Goal: Task Accomplishment & Management: Complete application form

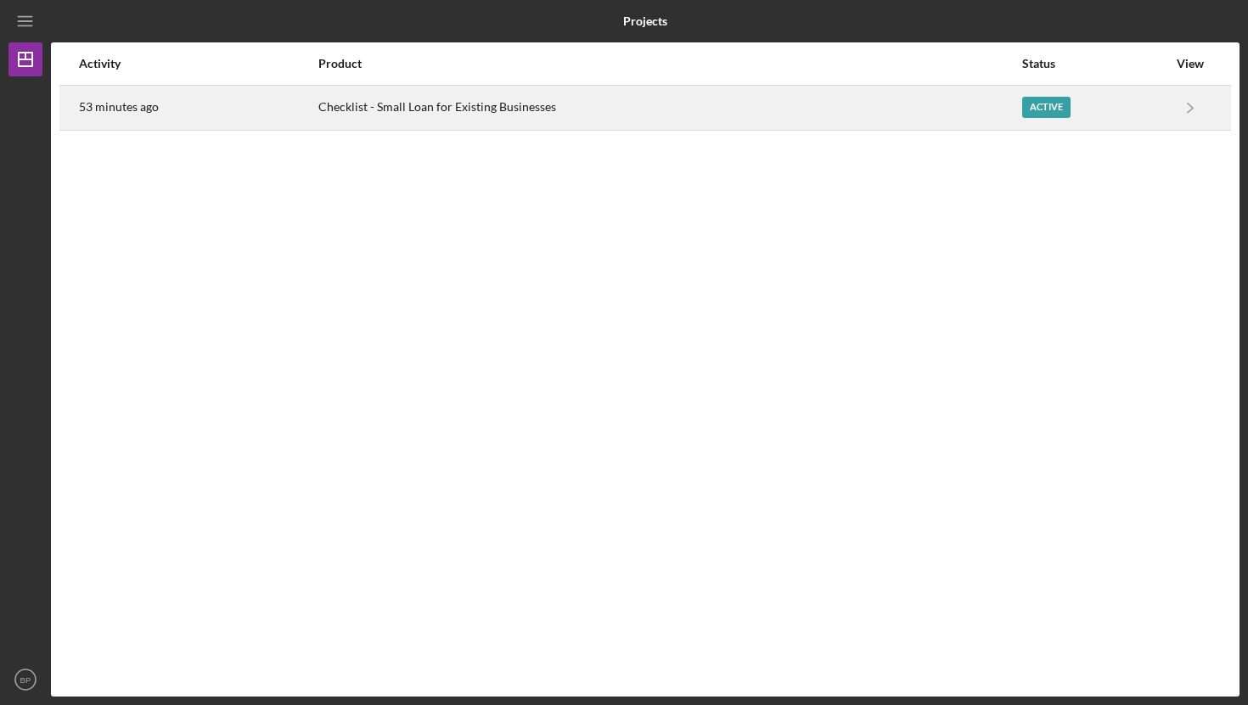
click at [397, 107] on div "Checklist - Small Loan for Existing Businesses" at bounding box center [669, 108] width 702 height 42
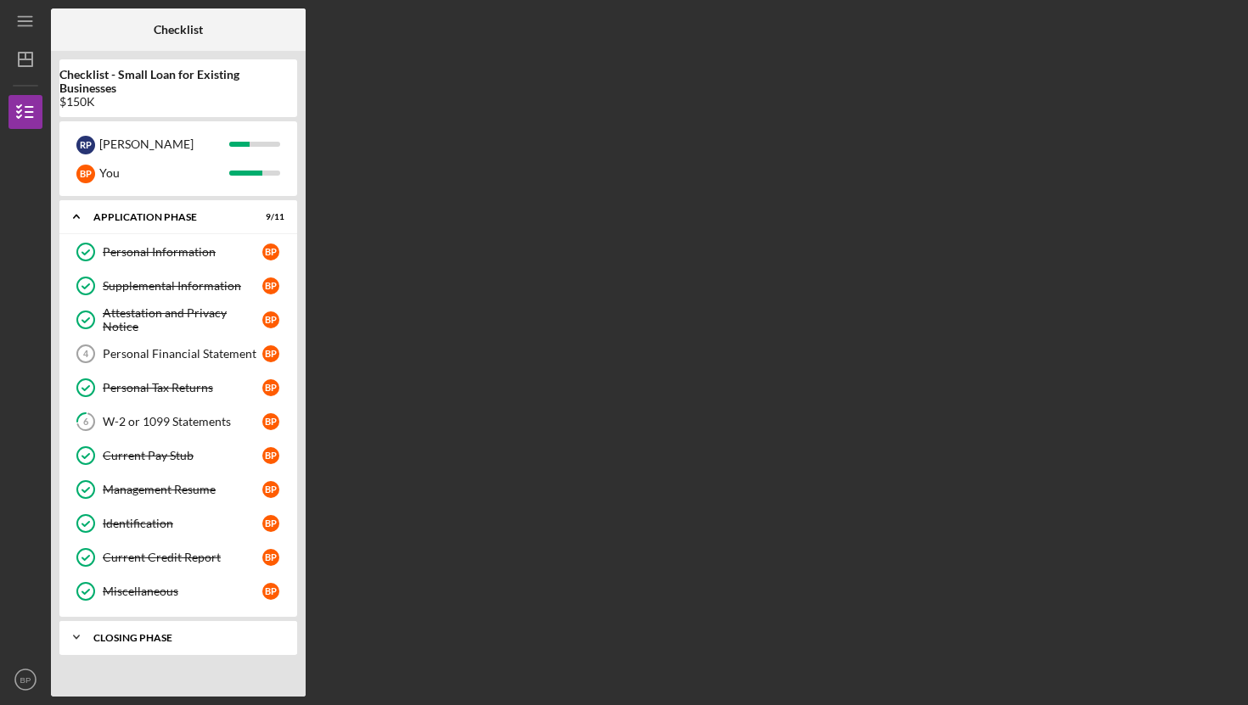
click at [137, 632] on div "Icon/Expander Closing Phase 0 / 3" at bounding box center [178, 638] width 238 height 34
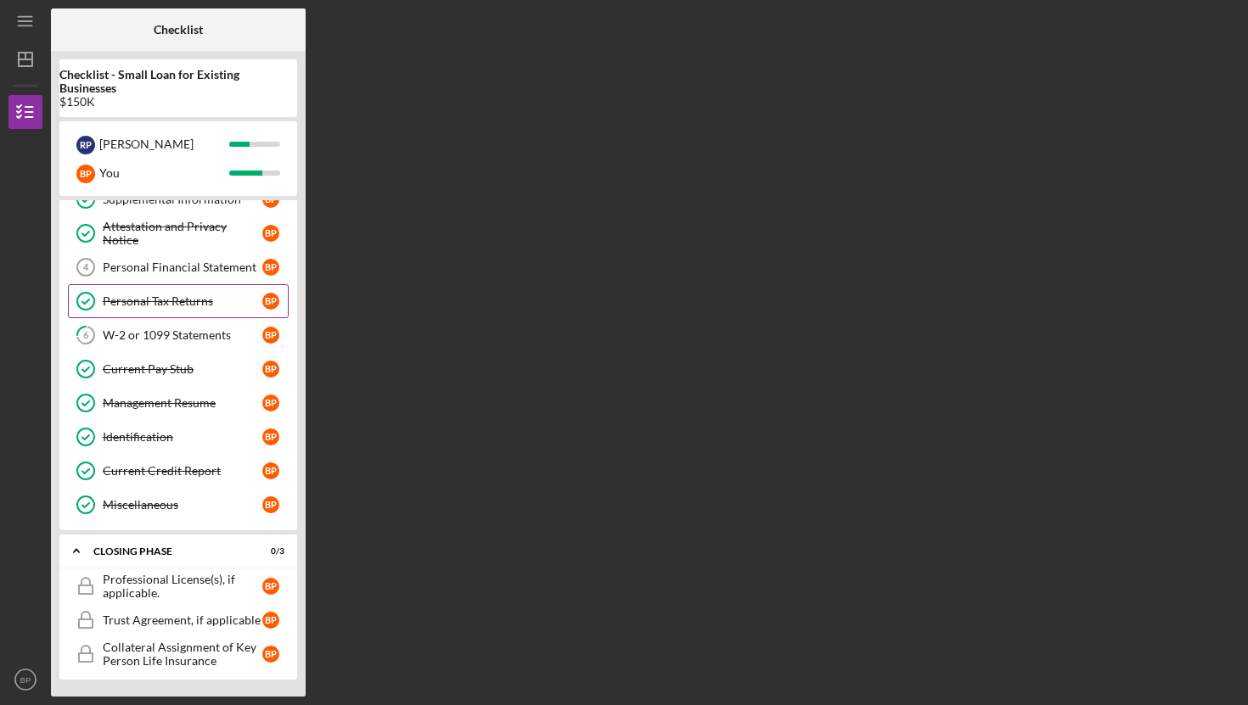
scroll to position [86, 0]
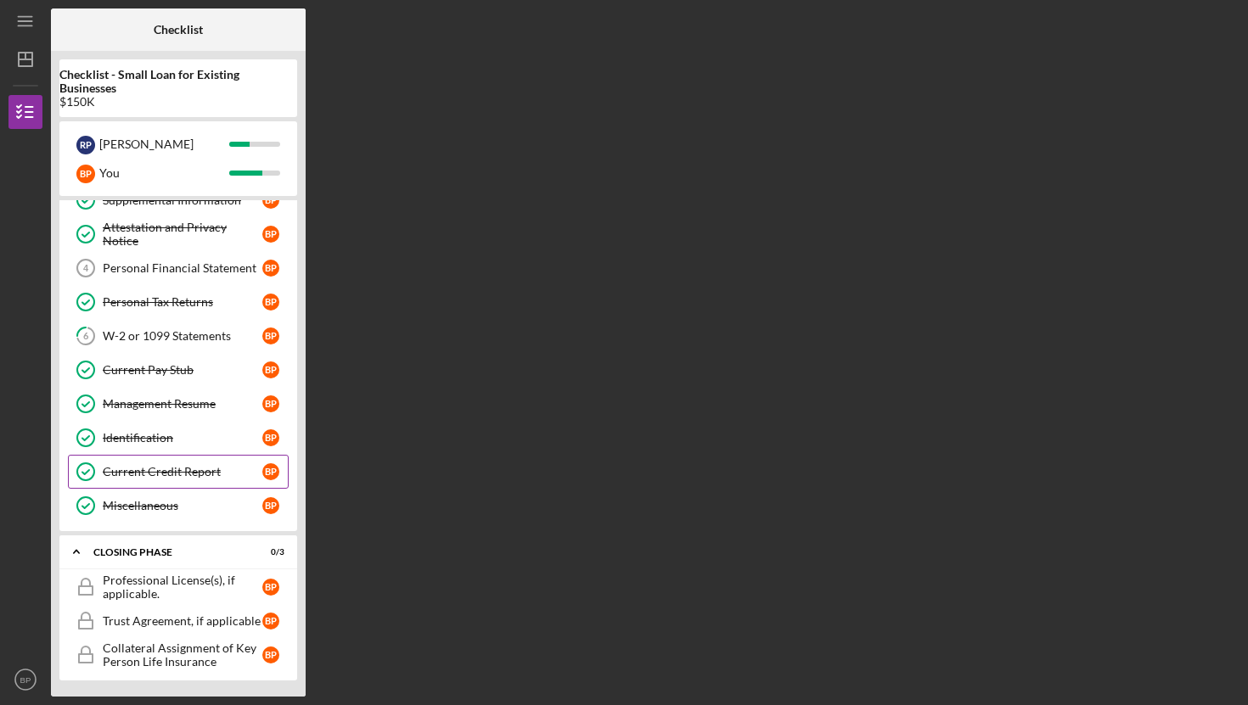
click at [172, 470] on div "Current Credit Report" at bounding box center [183, 472] width 160 height 14
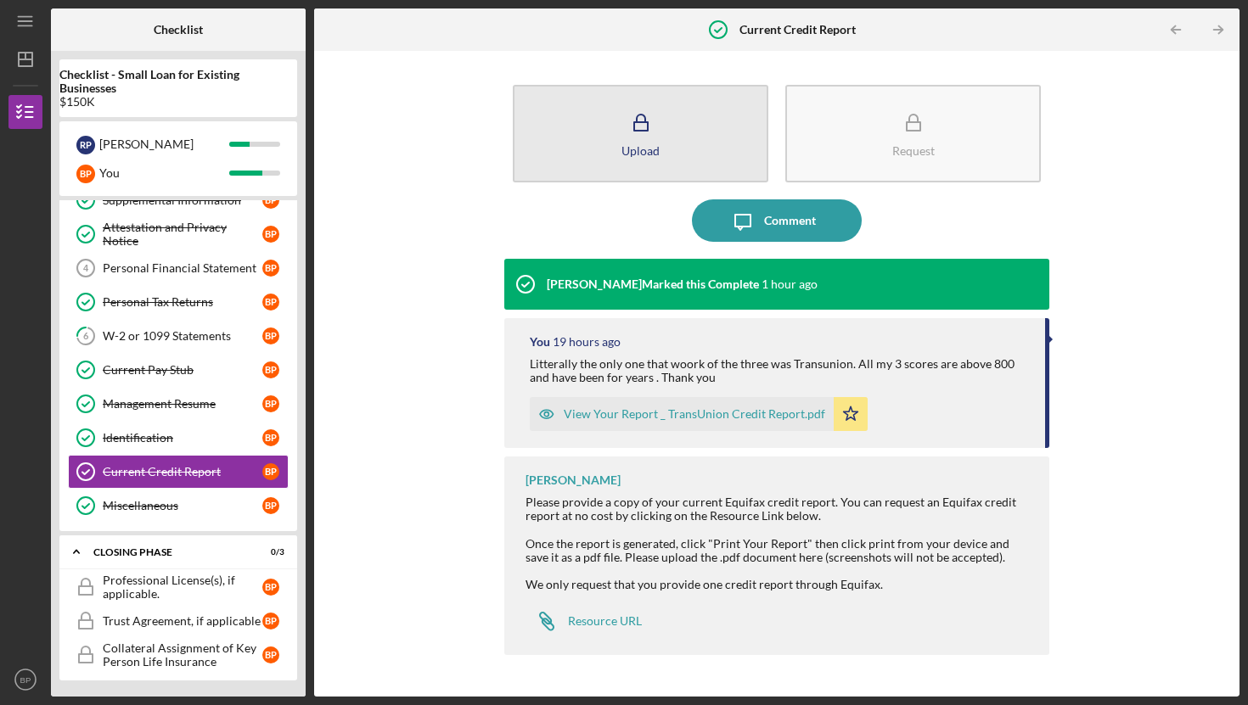
click at [633, 137] on icon "button" at bounding box center [641, 123] width 42 height 42
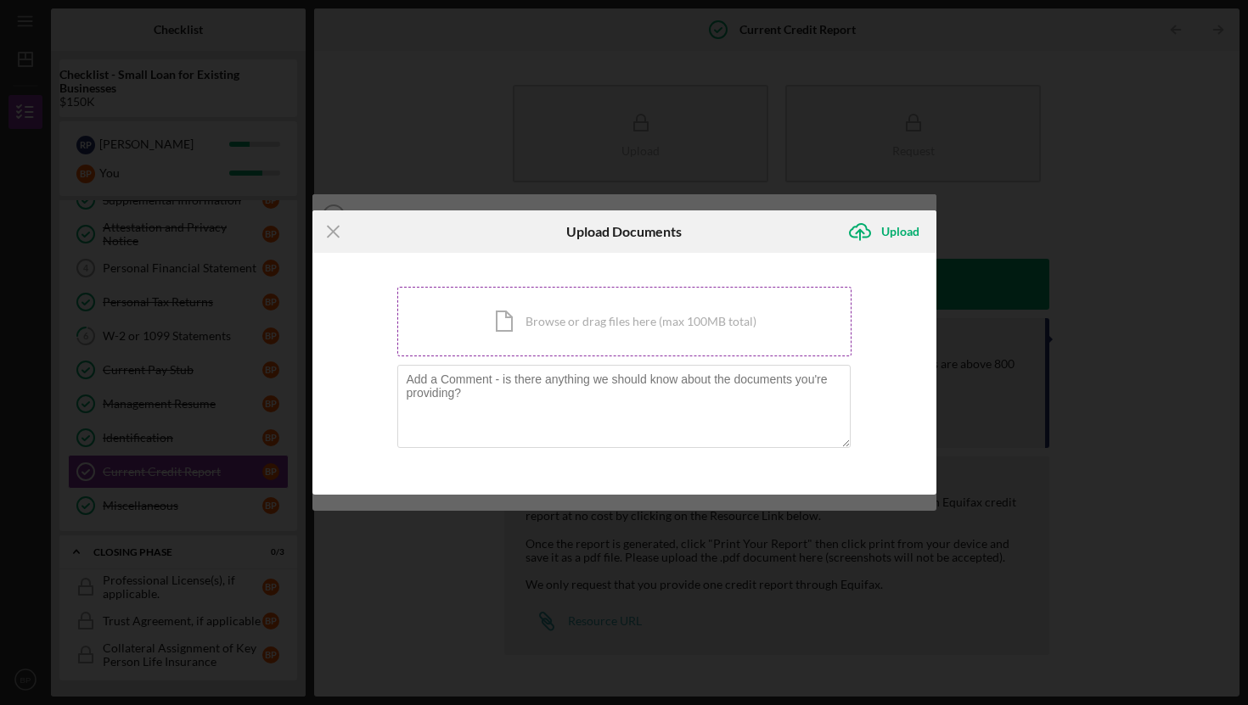
click at [516, 327] on div "Icon/Document Browse or drag files here (max 100MB total) Tap to choose files o…" at bounding box center [624, 322] width 454 height 70
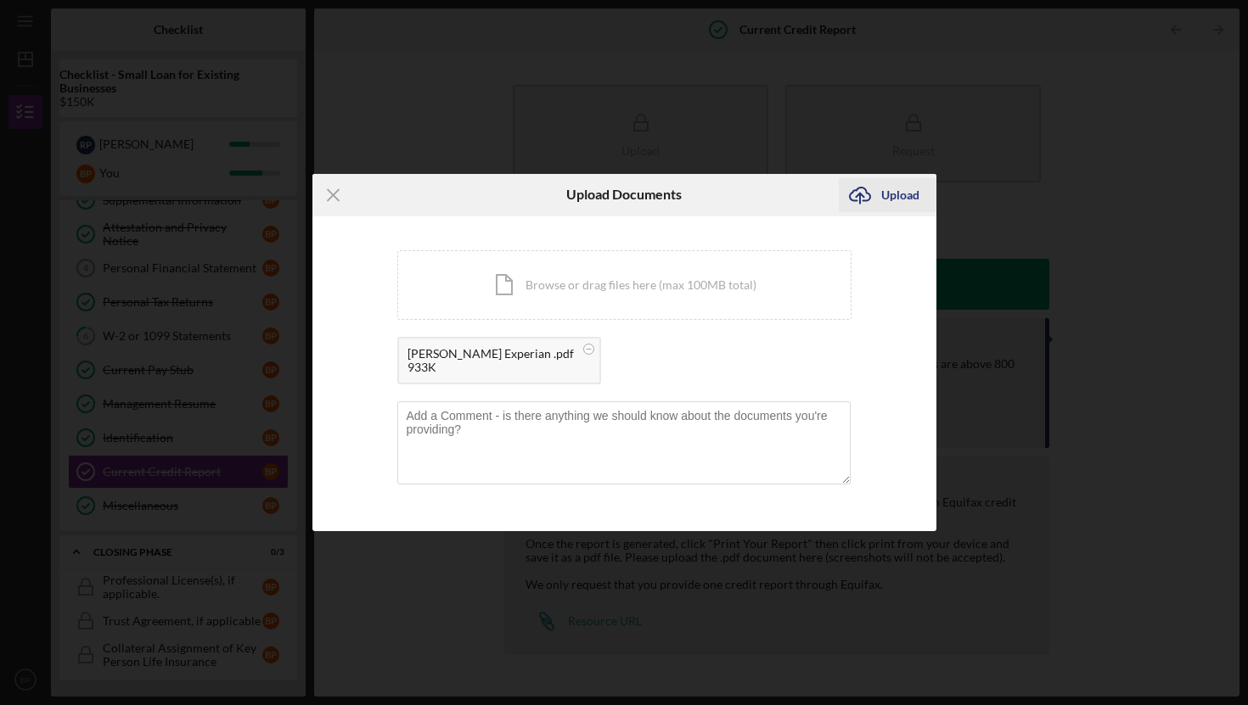
click at [898, 198] on div "Upload" at bounding box center [900, 195] width 38 height 34
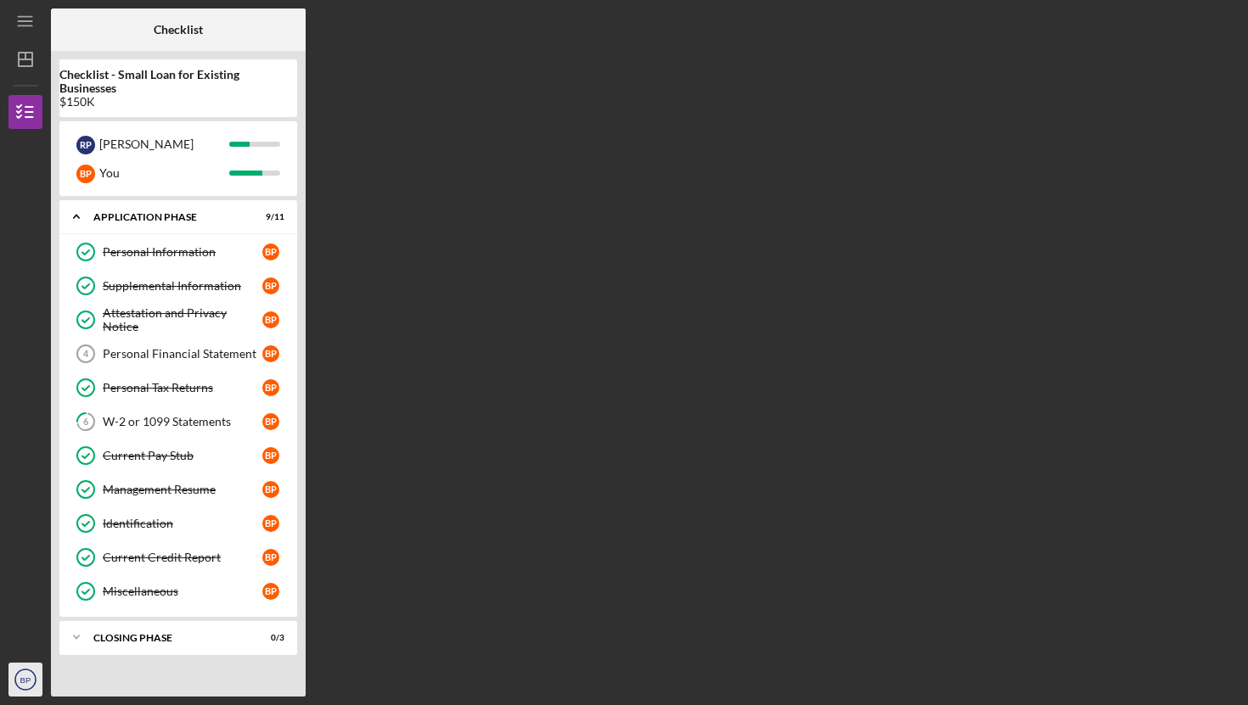
click at [20, 677] on text "BP" at bounding box center [25, 680] width 11 height 9
click at [138, 425] on div "W-2 or 1099 Statements" at bounding box center [183, 422] width 160 height 14
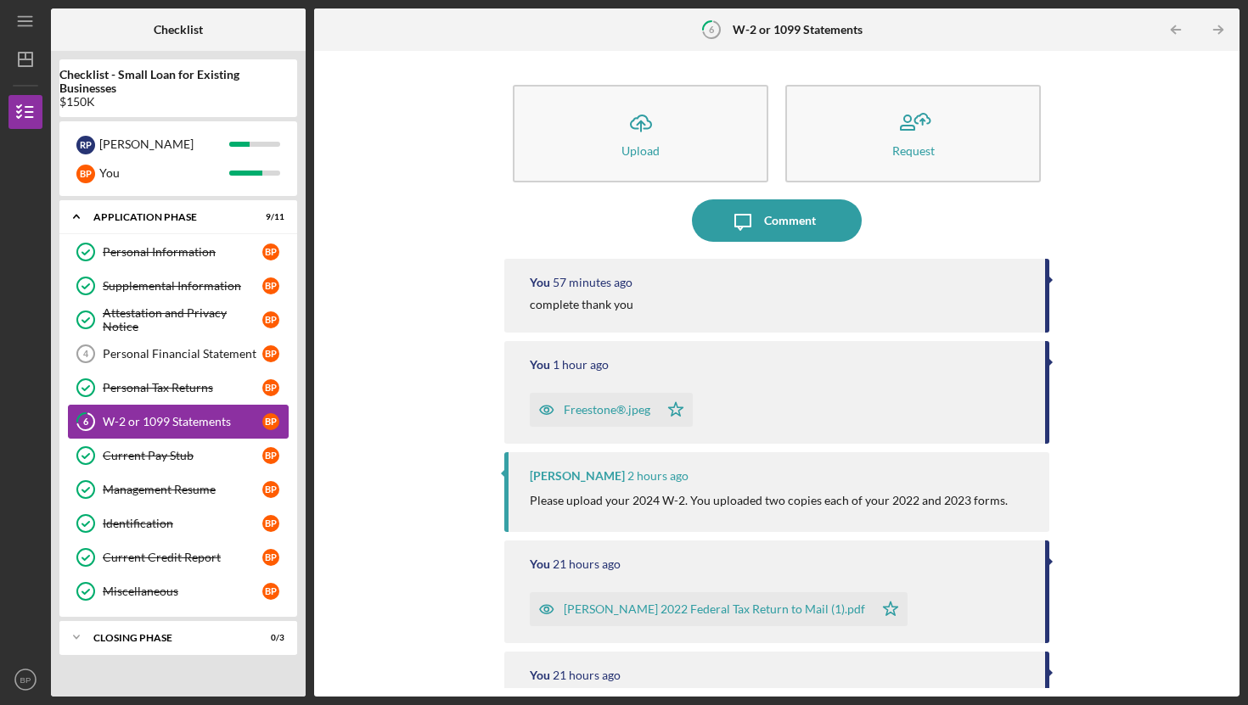
click at [138, 425] on div "W-2 or 1099 Statements" at bounding box center [183, 422] width 160 height 14
click at [124, 357] on div "Personal Financial Statement" at bounding box center [183, 354] width 160 height 14
click at [130, 356] on div "Personal Financial Statement" at bounding box center [183, 354] width 160 height 14
click at [22, 685] on icon "BP" at bounding box center [25, 680] width 34 height 42
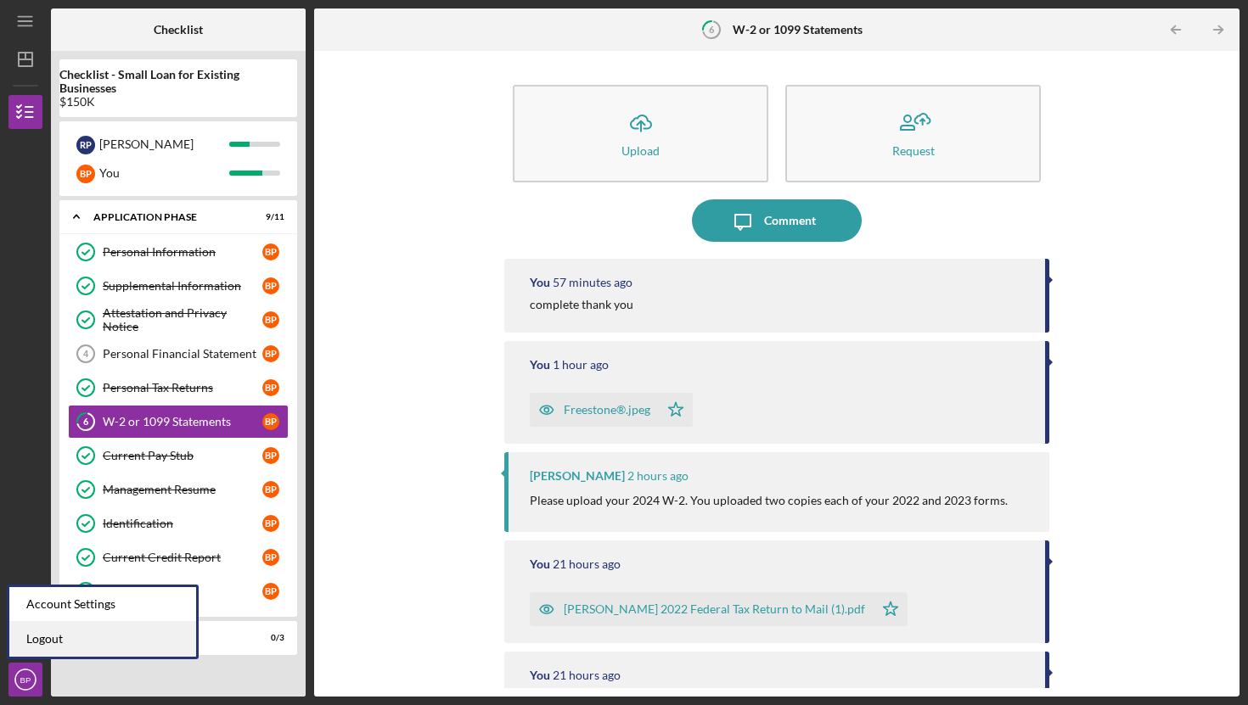
click at [42, 636] on link "Logout" at bounding box center [102, 639] width 187 height 35
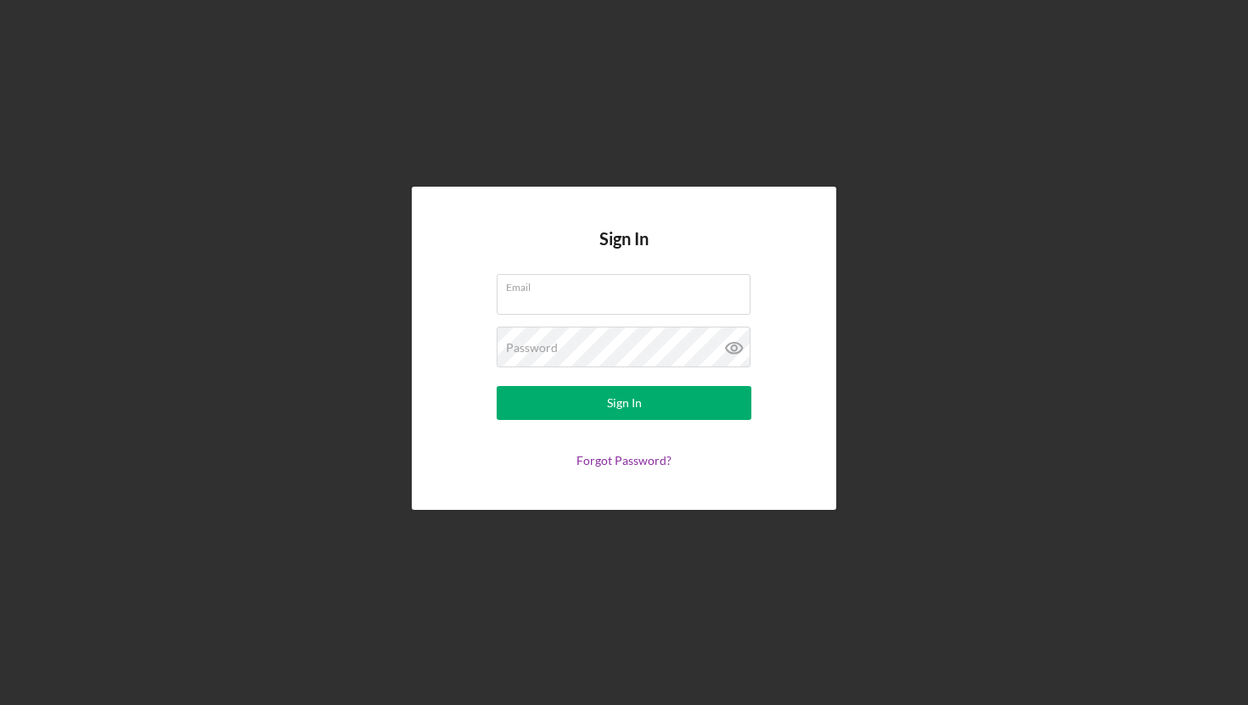
click at [492, 589] on div "Sign In Email Password Sign In Forgot Password?" at bounding box center [623, 348] width 1231 height 697
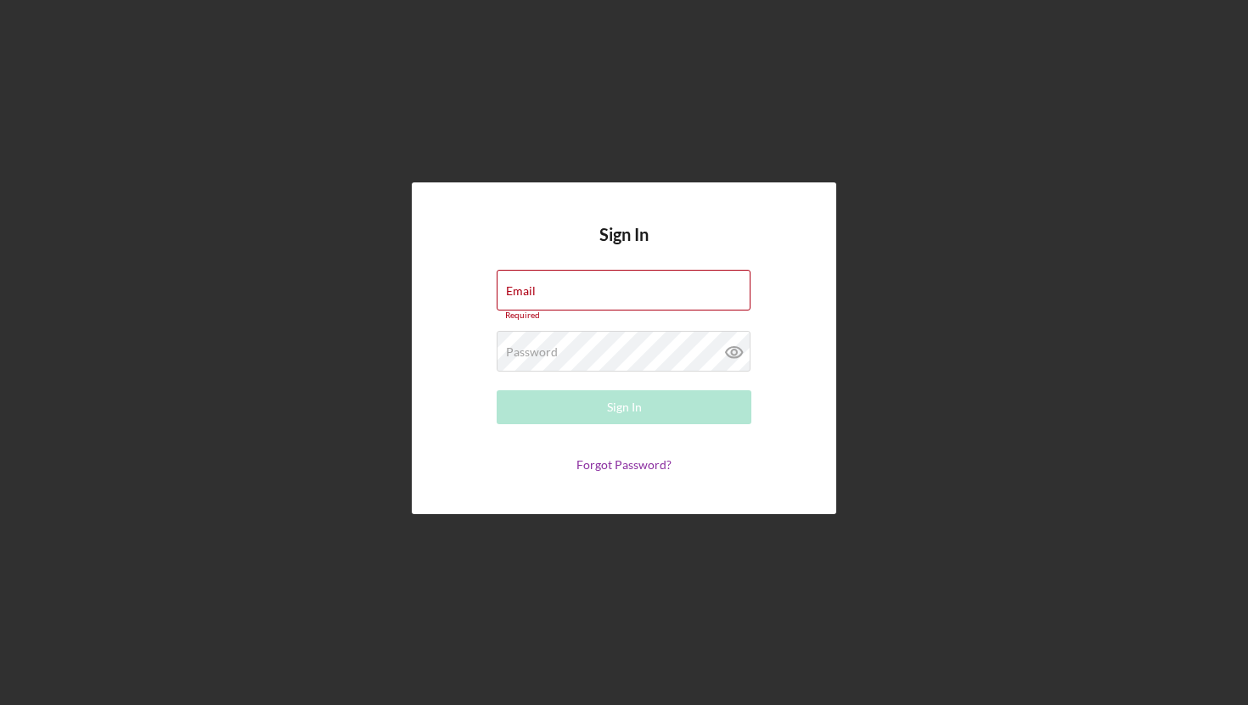
click at [212, 283] on div "Sign In Email Required Password Required Sign In Forgot Password?" at bounding box center [623, 348] width 1231 height 697
click at [585, 289] on input "Email" at bounding box center [624, 290] width 254 height 41
type input "[EMAIL_ADDRESS][DOMAIN_NAME]"
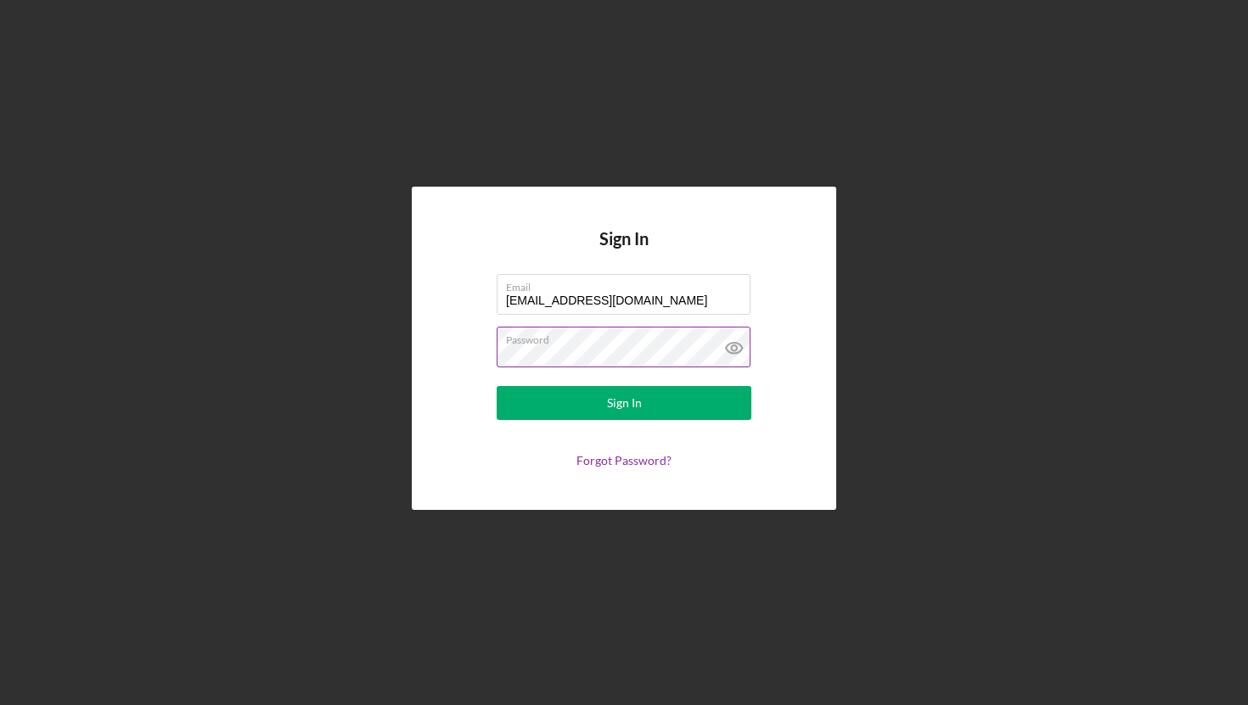
click at [735, 349] on icon at bounding box center [734, 348] width 42 height 42
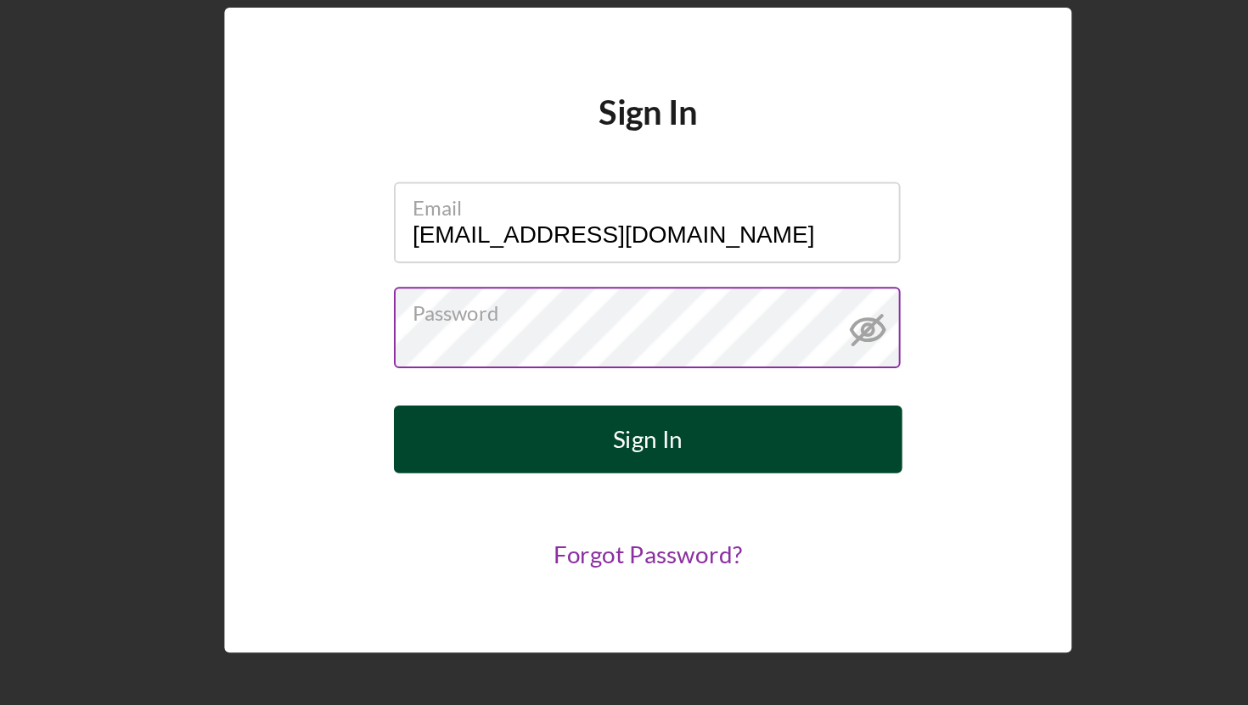
click at [600, 396] on button "Sign In" at bounding box center [624, 403] width 255 height 34
